Goal: Task Accomplishment & Management: Manage account settings

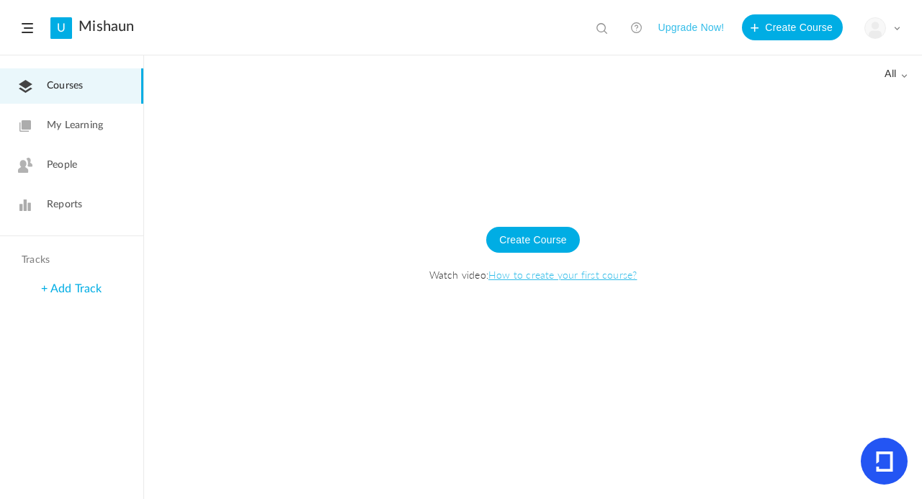
click at [66, 88] on span "Courses" at bounding box center [65, 85] width 36 height 15
click at [53, 122] on span "My Learning" at bounding box center [75, 125] width 56 height 15
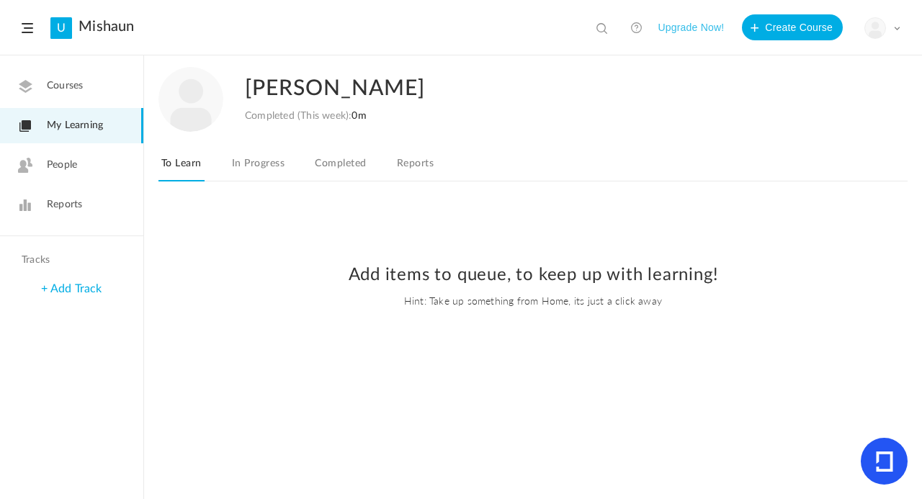
click at [78, 89] on span "Courses" at bounding box center [65, 85] width 36 height 15
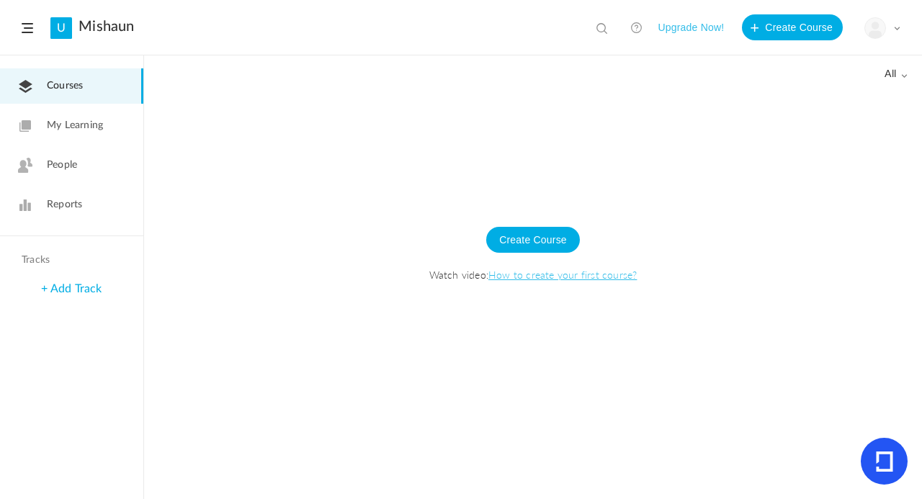
click at [35, 31] on header "U Mishaun View all No results Upgrade Now! Create Course My Profile University …" at bounding box center [461, 27] width 922 height 55
click at [25, 32] on span at bounding box center [28, 28] width 12 height 10
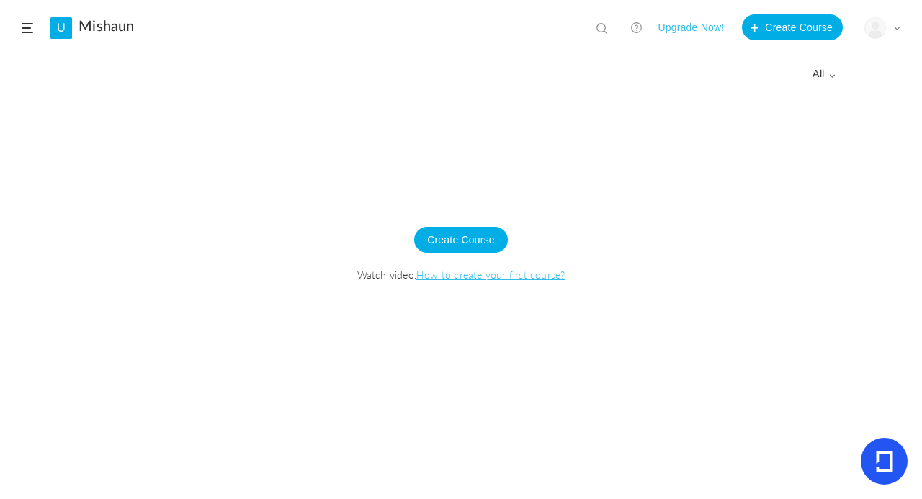
click at [26, 31] on span at bounding box center [28, 28] width 12 height 10
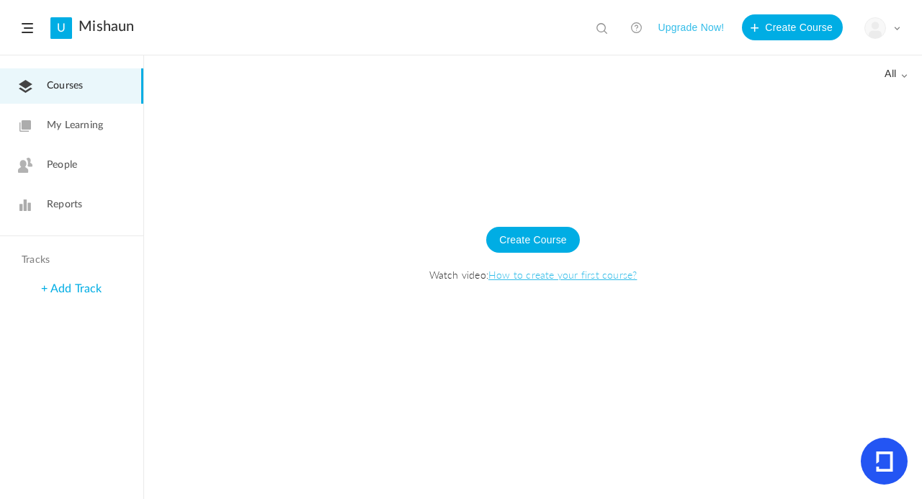
click at [897, 24] on span at bounding box center [896, 27] width 7 height 7
click at [806, 143] on link "Logout" at bounding box center [831, 143] width 135 height 27
